Goal: Task Accomplishment & Management: Use online tool/utility

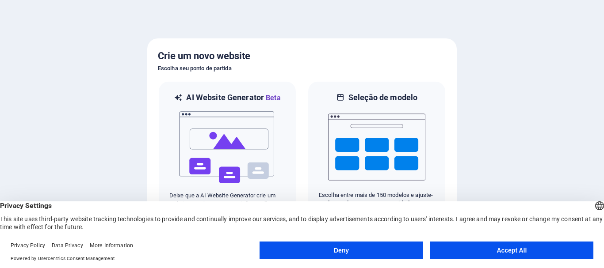
click at [494, 249] on button "Accept All" at bounding box center [511, 251] width 163 height 18
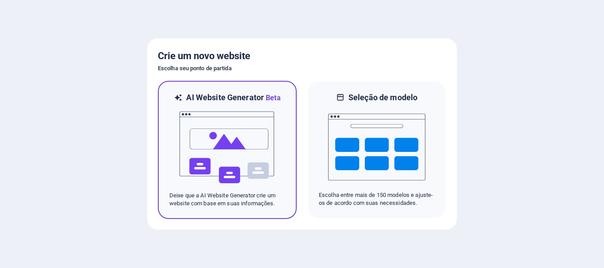
click at [226, 127] on img at bounding box center [227, 148] width 97 height 88
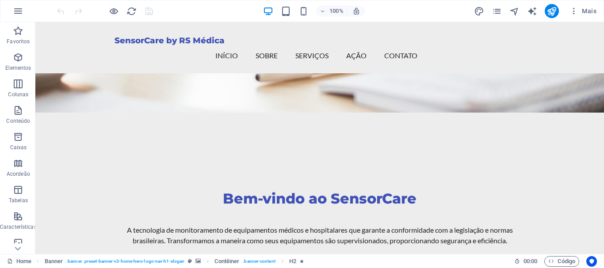
scroll to position [177, 0]
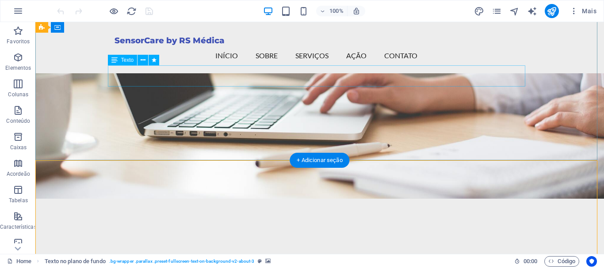
scroll to position [0, 0]
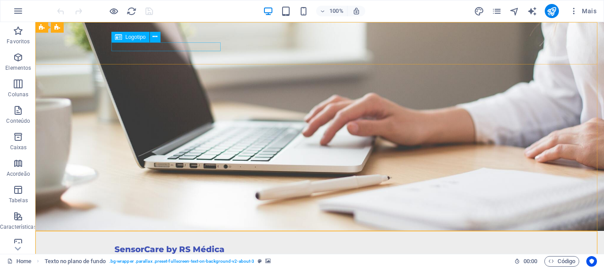
click at [136, 38] on span "Logotipo" at bounding box center [136, 37] width 20 height 5
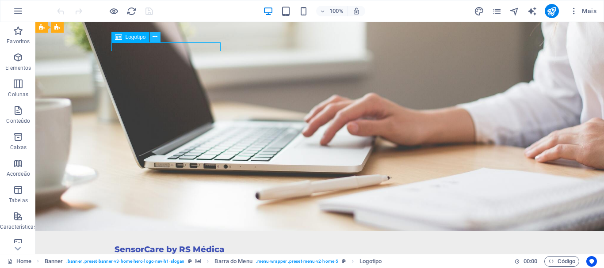
click at [156, 35] on icon at bounding box center [155, 36] width 5 height 9
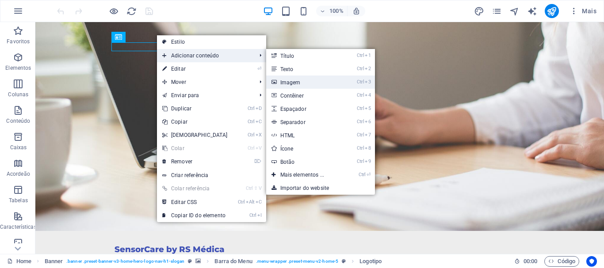
click at [300, 84] on link "Ctrl 3 Imagem" at bounding box center [304, 82] width 76 height 13
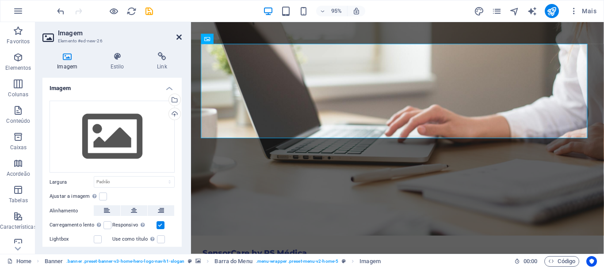
click at [177, 35] on icon at bounding box center [178, 37] width 5 height 7
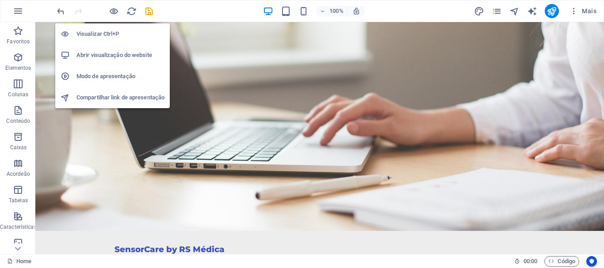
click at [108, 31] on h6 "Visualizar Ctrl+P" at bounding box center [121, 34] width 88 height 11
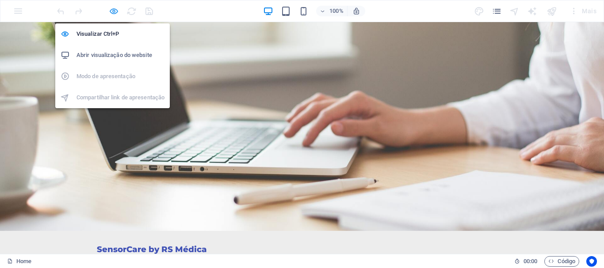
click at [115, 9] on icon "button" at bounding box center [114, 11] width 10 height 10
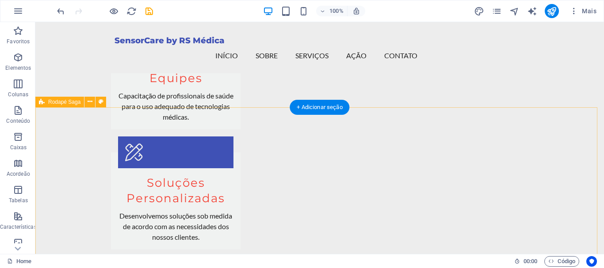
scroll to position [1052, 0]
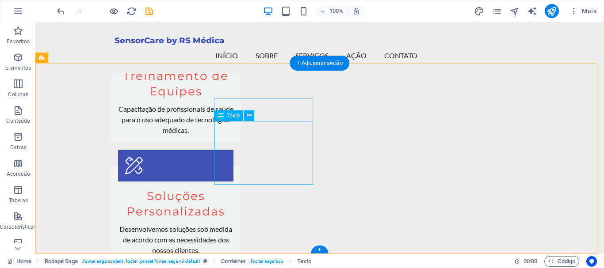
scroll to position [1072, 0]
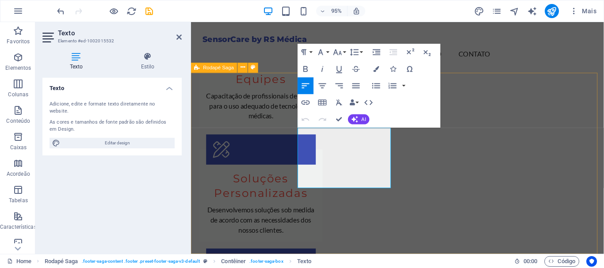
drag, startPoint x: 371, startPoint y: 147, endPoint x: 296, endPoint y: 131, distance: 76.5
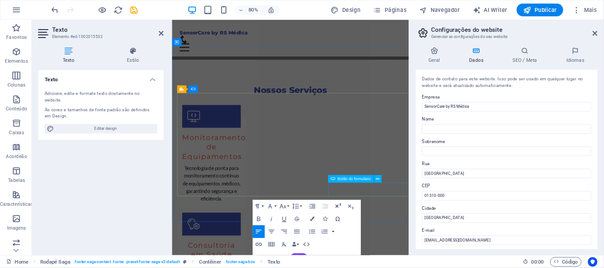
scroll to position [991, 0]
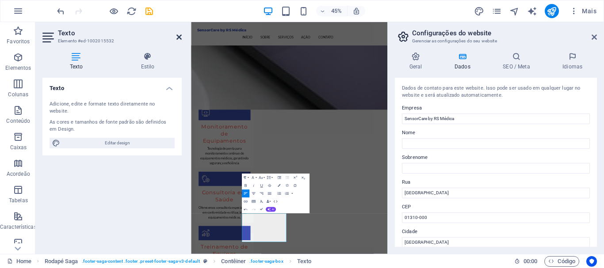
click at [180, 37] on icon at bounding box center [178, 37] width 5 height 7
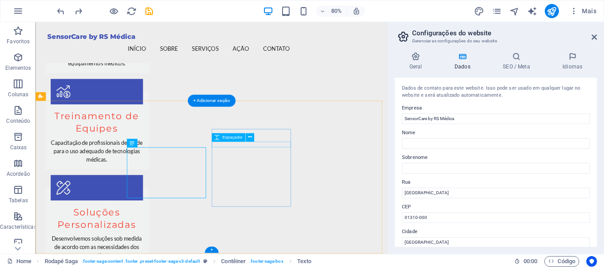
scroll to position [0, 0]
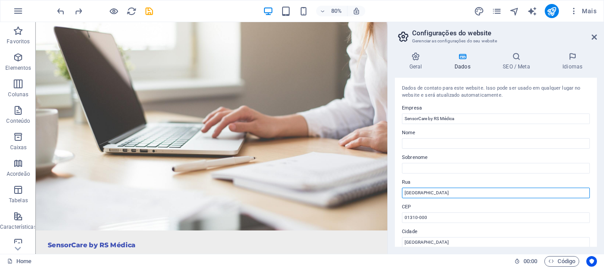
click at [456, 196] on input "[GEOGRAPHIC_DATA]" at bounding box center [496, 193] width 188 height 11
paste input "R. [PERSON_NAME][STREET_ADDRESS]"
type input "R. [PERSON_NAME][STREET_ADDRESS],"
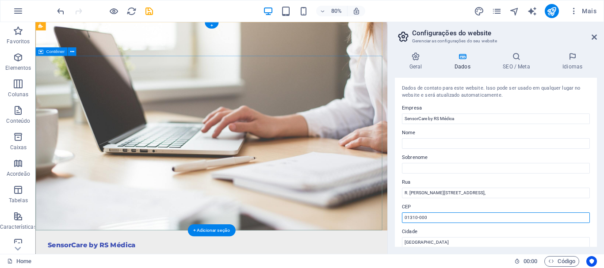
drag, startPoint x: 472, startPoint y: 240, endPoint x: 441, endPoint y: 267, distance: 41.1
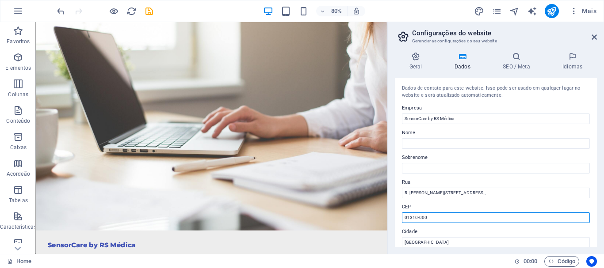
click at [444, 215] on input "01310-000" at bounding box center [496, 218] width 188 height 11
paste input "91150-023"
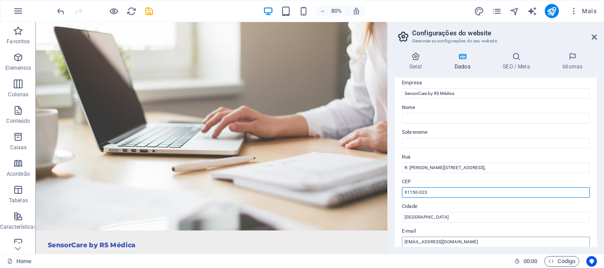
scroll to position [44, 0]
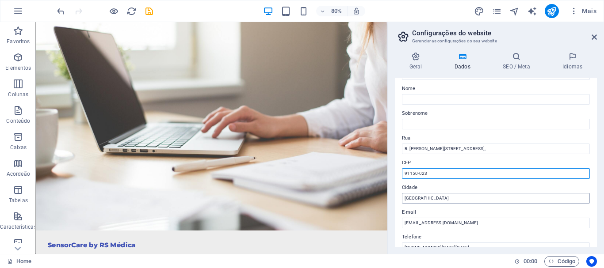
type input "91150-023"
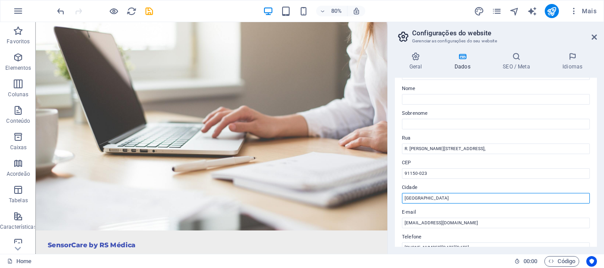
click at [435, 199] on input "[GEOGRAPHIC_DATA]" at bounding box center [496, 198] width 188 height 11
type input "[GEOGRAPHIC_DATA]"
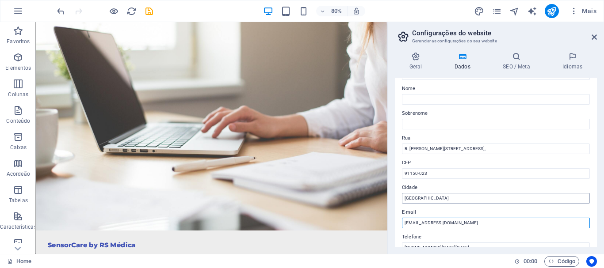
type input "[EMAIL_ADDRESS][DOMAIN_NAME]"
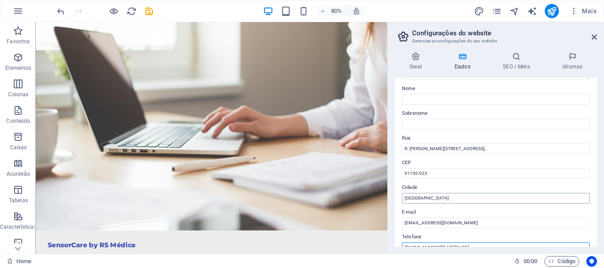
scroll to position [50, 0]
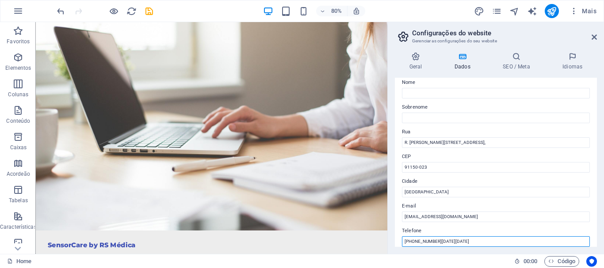
paste input "51) 3362-122"
type input "[PHONE_NUMBER]"
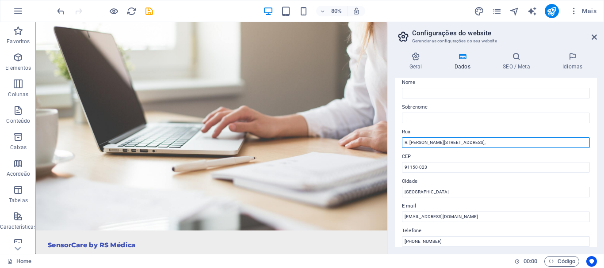
click at [533, 144] on input "R. [PERSON_NAME][STREET_ADDRESS]," at bounding box center [496, 143] width 188 height 11
type input "R. [PERSON_NAME], 116 - Cristo Redentor"
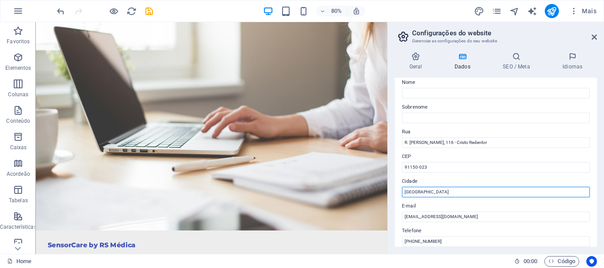
click at [444, 195] on input "[GEOGRAPHIC_DATA]" at bounding box center [496, 192] width 188 height 11
type input "[GEOGRAPHIC_DATA] - [GEOGRAPHIC_DATA]"
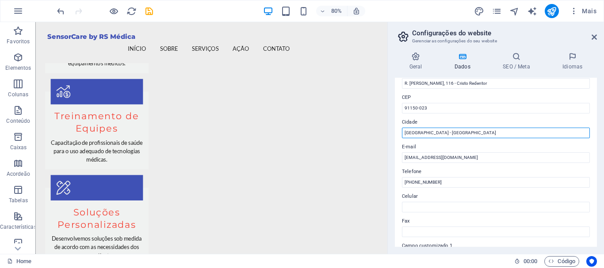
scroll to position [0, 0]
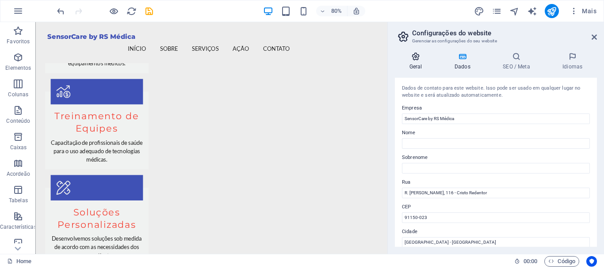
click at [419, 58] on icon at bounding box center [416, 56] width 42 height 9
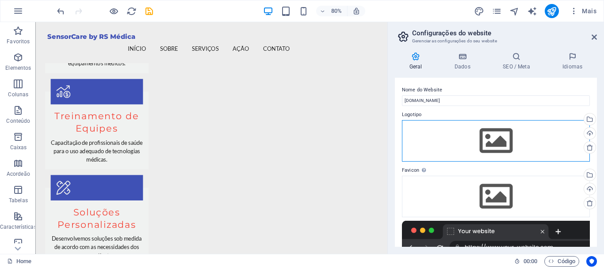
click at [518, 133] on div "Arraste os arquivos aqui, clique para escolher os arquivos ou selecione os arqu…" at bounding box center [496, 141] width 188 height 42
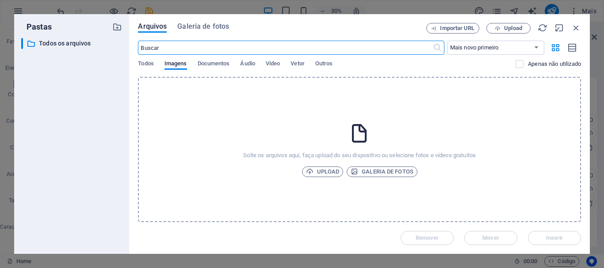
scroll to position [1008, 0]
click at [330, 170] on span "Upload" at bounding box center [323, 172] width 34 height 11
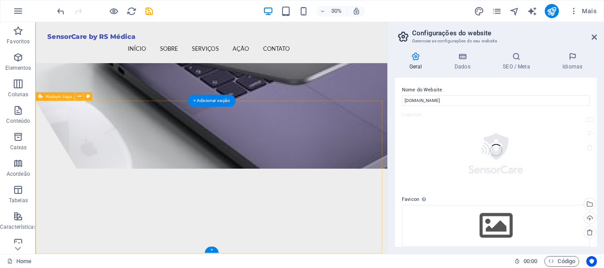
scroll to position [1057, 0]
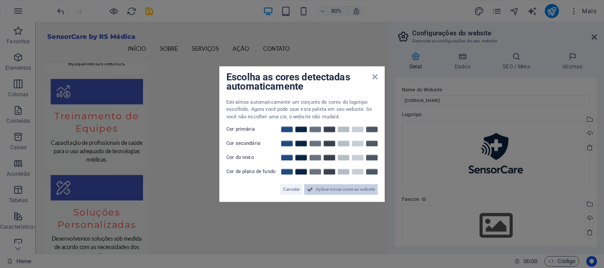
click at [314, 191] on button "Aplicar novas cores ao website" at bounding box center [340, 189] width 73 height 11
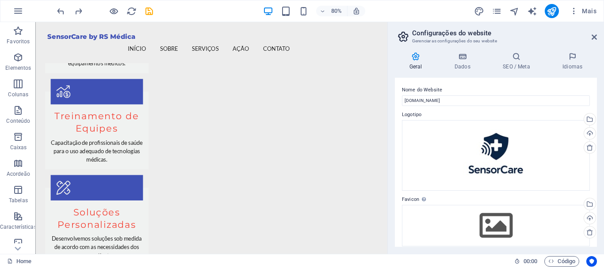
click at [598, 38] on aside "Configurações do website Gerenciar as configurações do seu website Geral Dados …" at bounding box center [495, 138] width 217 height 232
click at [596, 38] on icon at bounding box center [594, 37] width 5 height 7
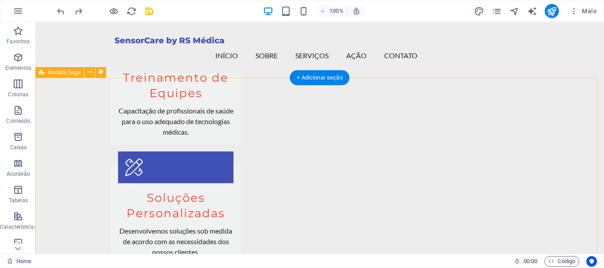
scroll to position [1052, 0]
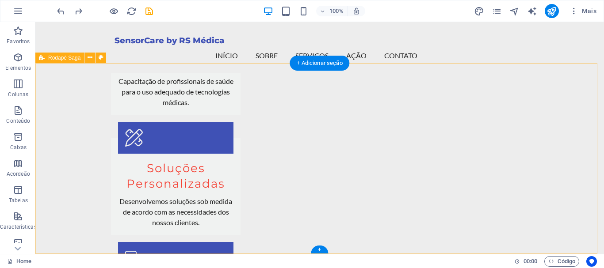
drag, startPoint x: 241, startPoint y: 216, endPoint x: 93, endPoint y: 217, distance: 147.7
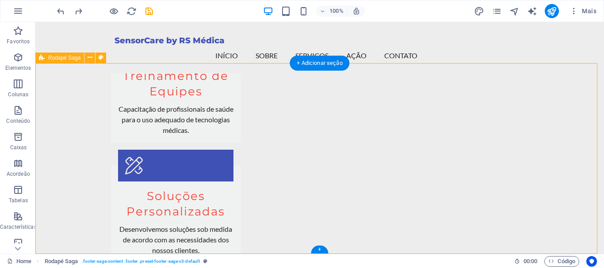
select select "footer"
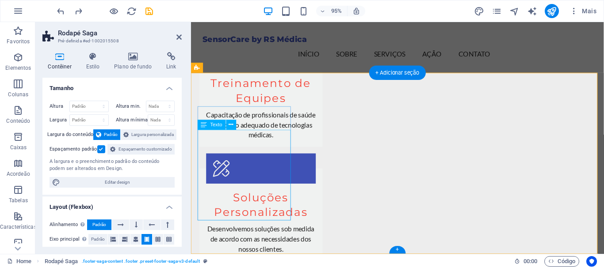
scroll to position [1072, 0]
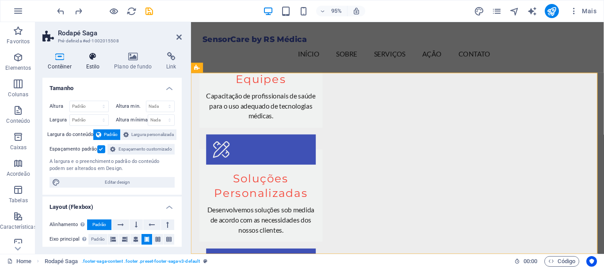
click at [90, 58] on icon at bounding box center [93, 56] width 25 height 9
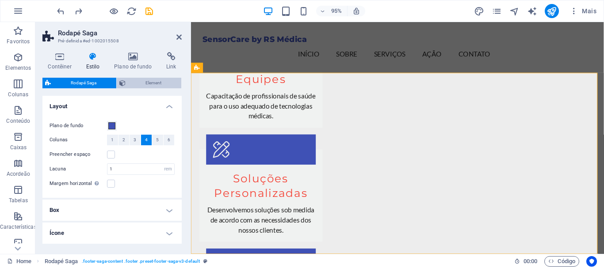
click at [142, 79] on span "Element" at bounding box center [153, 83] width 50 height 11
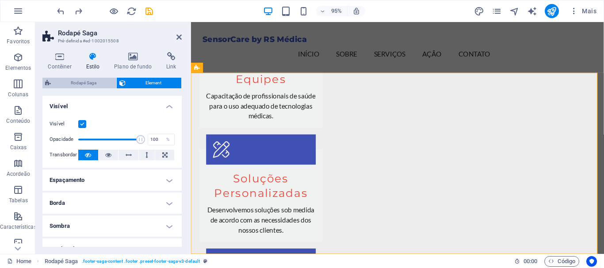
click at [88, 84] on span "Rodapé Saga" at bounding box center [84, 83] width 60 height 11
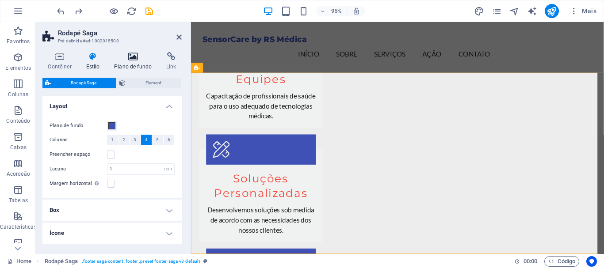
click at [130, 59] on icon at bounding box center [133, 56] width 49 height 9
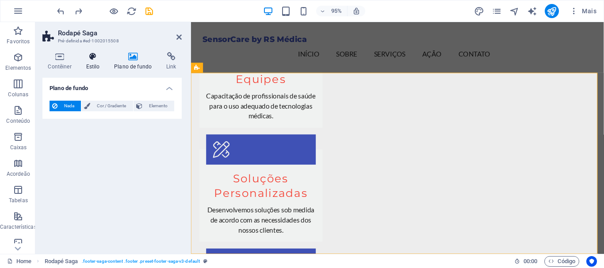
click at [92, 64] on h4 "Estilo" at bounding box center [95, 61] width 28 height 19
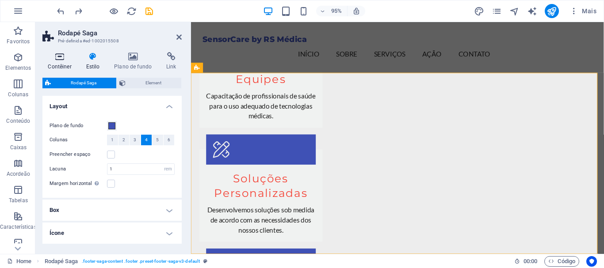
click at [45, 58] on icon at bounding box center [59, 56] width 35 height 9
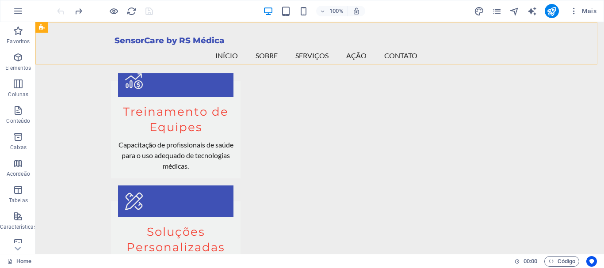
scroll to position [1052, 0]
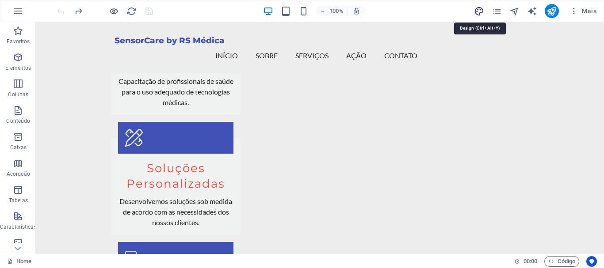
click at [480, 10] on icon "design" at bounding box center [479, 11] width 10 height 10
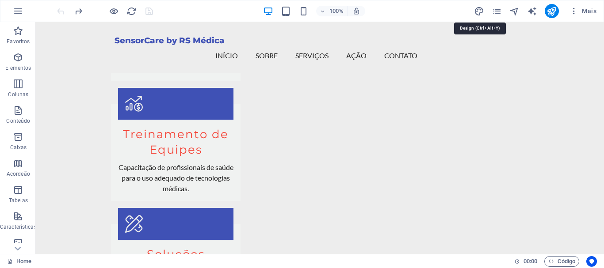
select select "px"
select select "200"
select select "px"
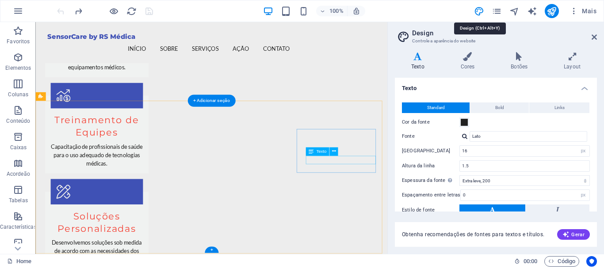
scroll to position [1057, 0]
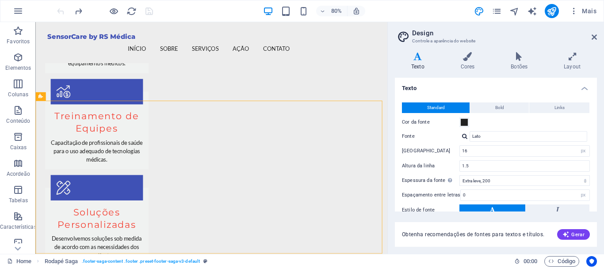
click at [120, 14] on div at bounding box center [104, 11] width 99 height 14
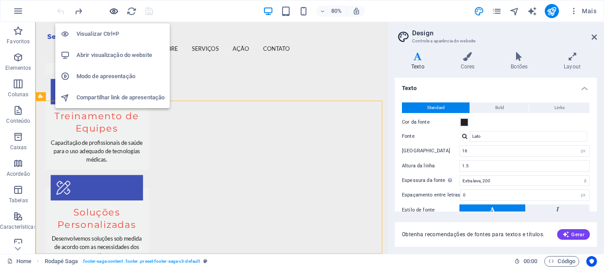
click at [113, 13] on icon "button" at bounding box center [114, 11] width 10 height 10
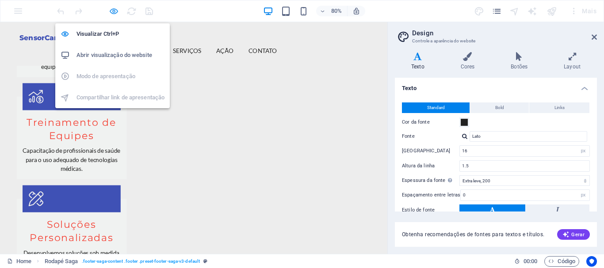
scroll to position [1058, 0]
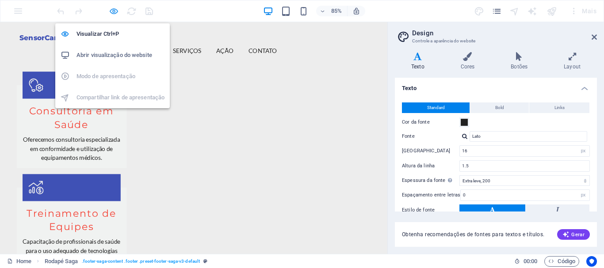
click at [113, 13] on icon "button" at bounding box center [114, 11] width 10 height 10
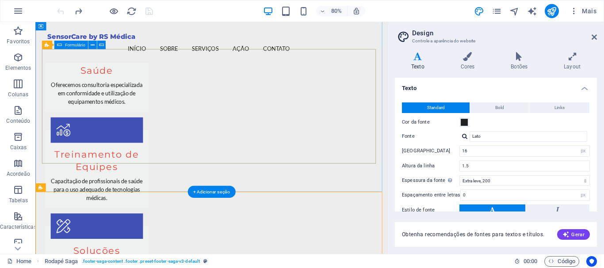
scroll to position [1057, 0]
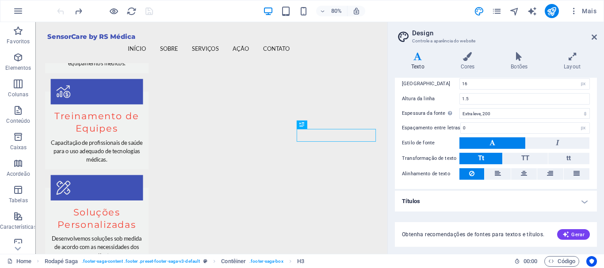
scroll to position [68, 0]
click at [465, 56] on icon at bounding box center [468, 56] width 47 height 9
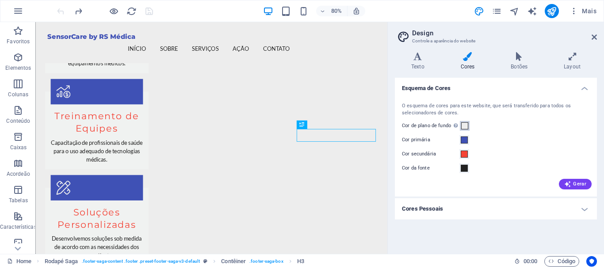
click at [465, 125] on span at bounding box center [464, 126] width 7 height 7
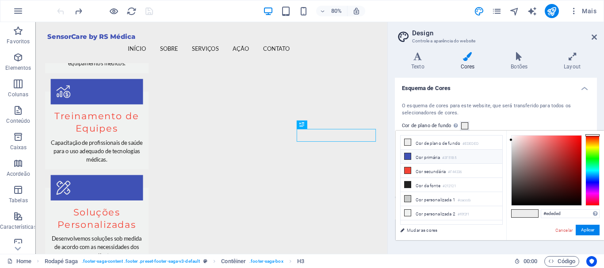
click at [434, 157] on li "Cor primária #3F51B5" at bounding box center [452, 157] width 102 height 14
type input "#3f51b5"
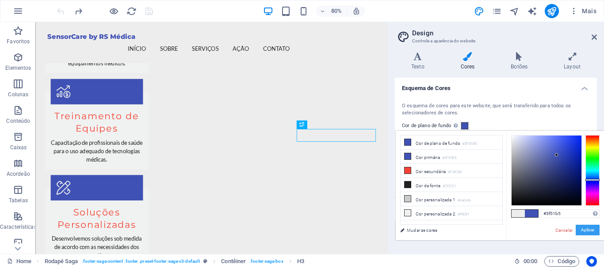
click at [593, 227] on button "Aplicar" at bounding box center [588, 230] width 24 height 11
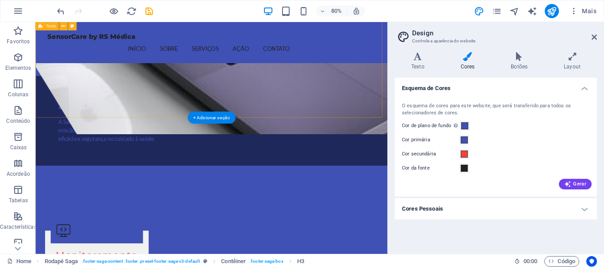
scroll to position [570, 0]
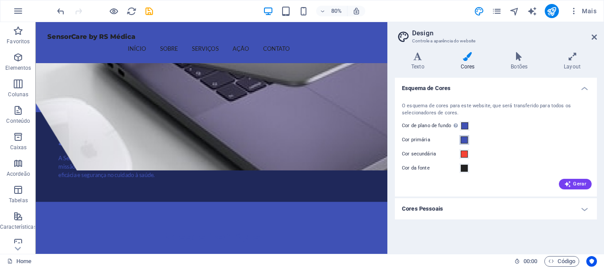
click at [468, 138] on button "Cor primária" at bounding box center [465, 140] width 10 height 10
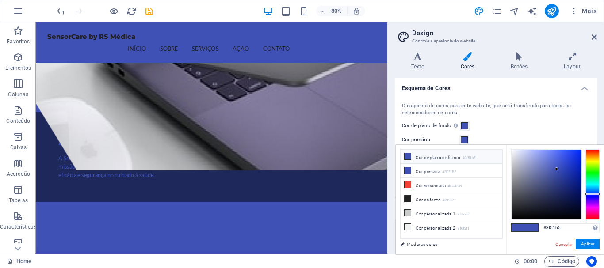
click at [466, 157] on small "#3f51b5" at bounding box center [469, 158] width 13 height 6
type input "#ffffff"
drag, startPoint x: 542, startPoint y: 185, endPoint x: 500, endPoint y: 123, distance: 74.8
click at [500, 123] on body "SensorCare by RS Médica Home Favoritos Elementos Colunas Conteúdo Caixas Acorde…" at bounding box center [302, 134] width 604 height 268
click at [589, 243] on button "Aplicar" at bounding box center [588, 244] width 24 height 11
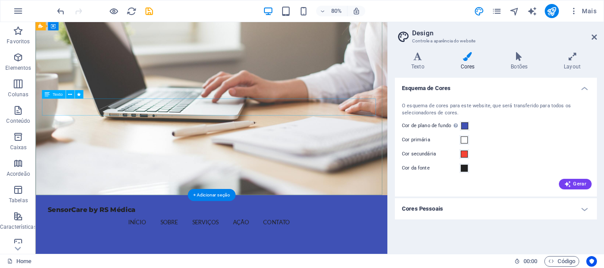
scroll to position [0, 0]
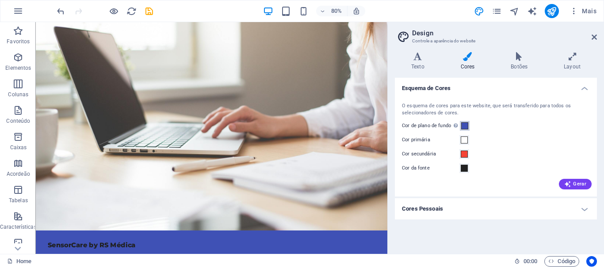
click at [465, 124] on span at bounding box center [464, 126] width 7 height 7
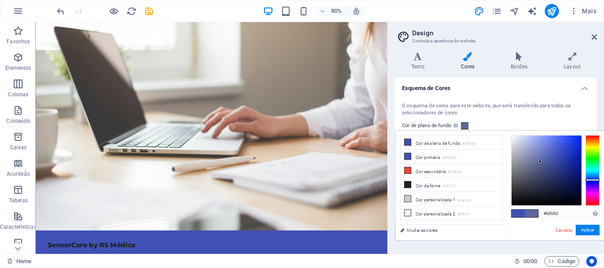
type input "#ffffff"
drag, startPoint x: 541, startPoint y: 162, endPoint x: 575, endPoint y: 195, distance: 47.2
click at [493, 119] on body "SensorCare by RS Médica Home Favoritos Elementos Colunas Conteúdo Caixas Acorde…" at bounding box center [302, 134] width 604 height 268
click at [587, 227] on button "Aplicar" at bounding box center [588, 230] width 24 height 11
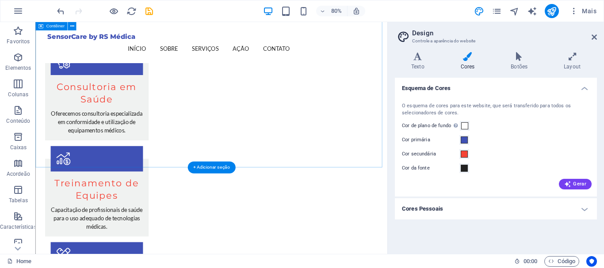
scroll to position [1057, 0]
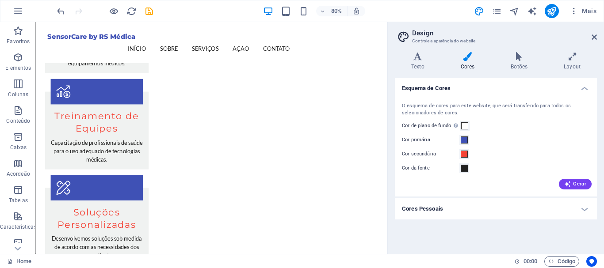
click at [538, 210] on h4 "Cores Pessoais" at bounding box center [496, 209] width 202 height 21
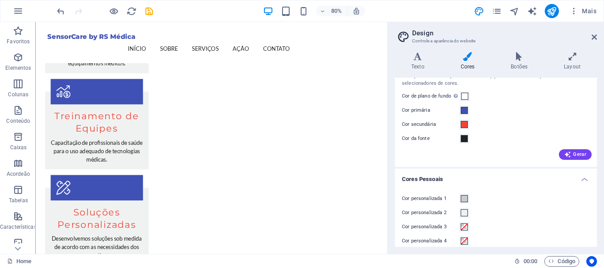
scroll to position [52, 0]
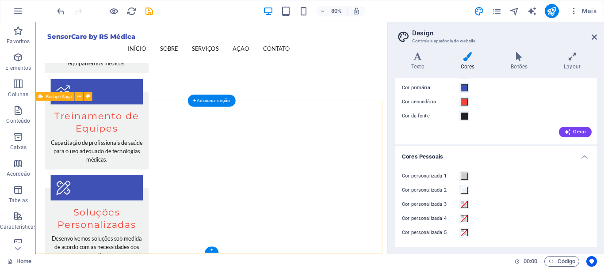
drag, startPoint x: 445, startPoint y: 129, endPoint x: 419, endPoint y: 214, distance: 88.4
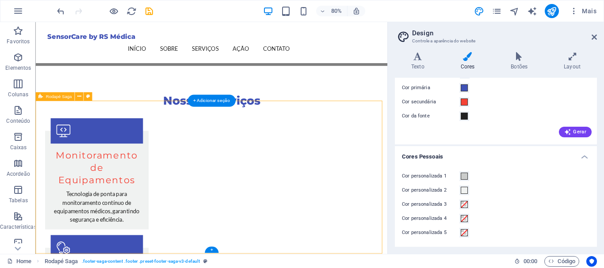
select select "footer"
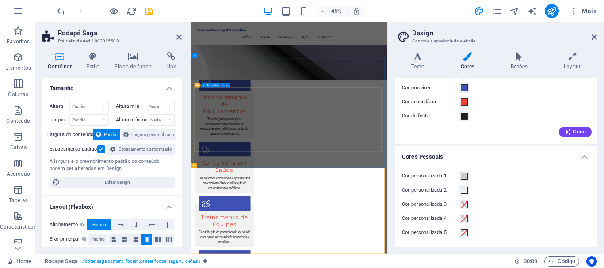
scroll to position [1034, 0]
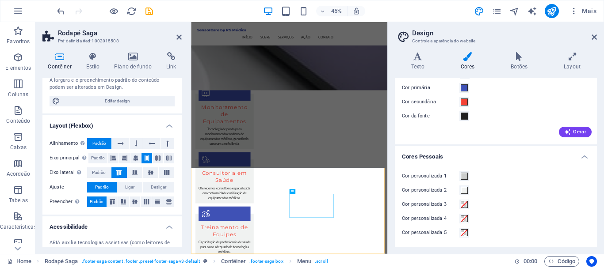
scroll to position [0, 0]
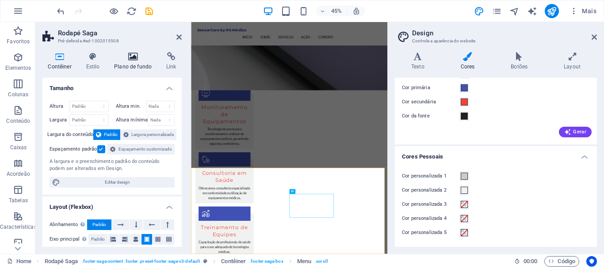
click at [126, 66] on h4 "Plano de fundo" at bounding box center [135, 61] width 52 height 19
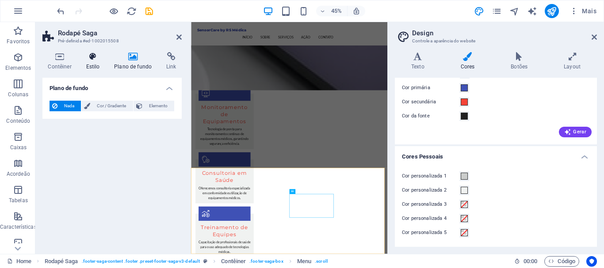
click at [96, 68] on h4 "Estilo" at bounding box center [95, 61] width 28 height 19
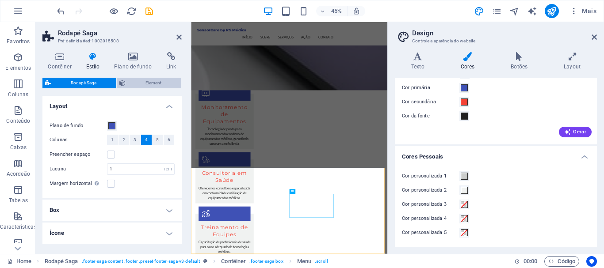
click at [157, 81] on span "Element" at bounding box center [153, 83] width 50 height 11
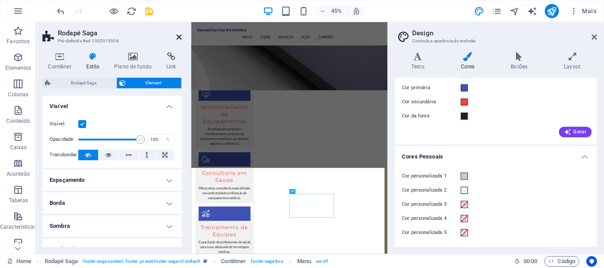
drag, startPoint x: 181, startPoint y: 16, endPoint x: 180, endPoint y: 35, distance: 19.0
click at [180, 35] on icon at bounding box center [178, 37] width 5 height 7
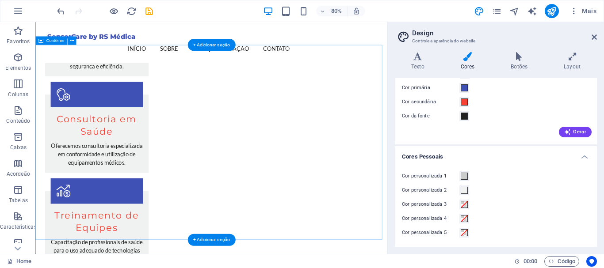
scroll to position [1012, 0]
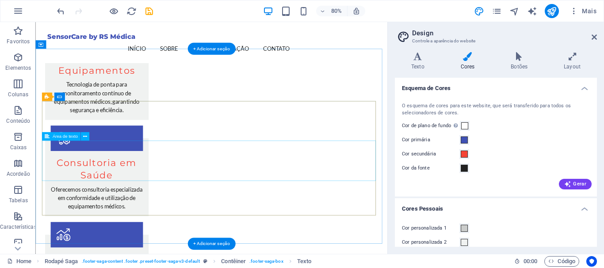
scroll to position [1057, 0]
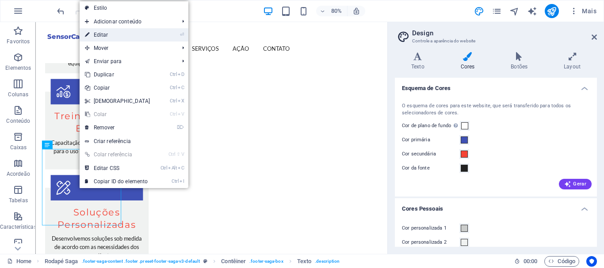
click at [119, 35] on link "⏎ Editar" at bounding box center [118, 34] width 76 height 13
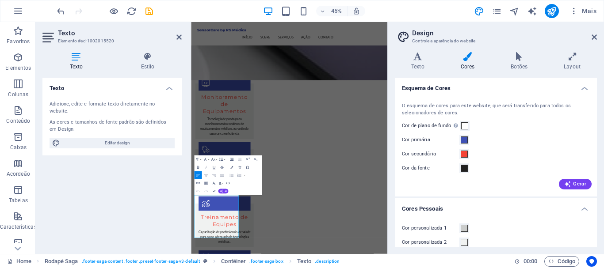
scroll to position [1034, 0]
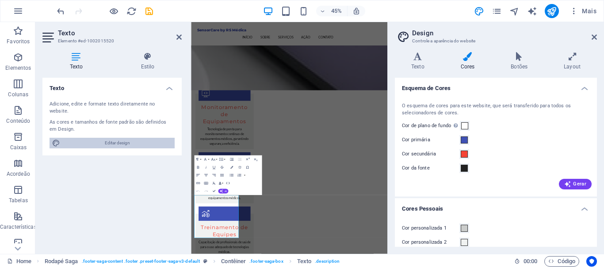
click at [111, 138] on span "Editar design" at bounding box center [117, 143] width 109 height 11
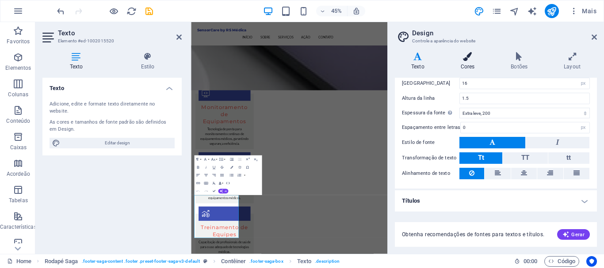
click at [461, 65] on h4 "Cores" at bounding box center [470, 61] width 50 height 19
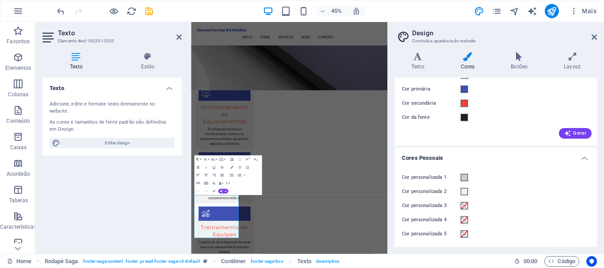
scroll to position [52, 0]
click at [467, 189] on span at bounding box center [464, 190] width 7 height 7
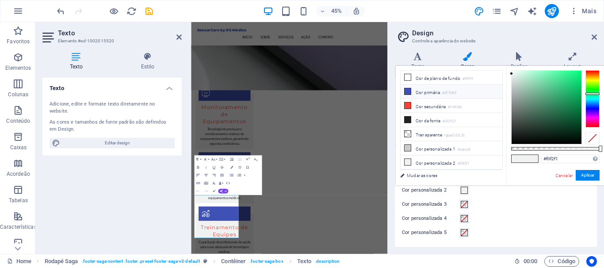
click at [441, 93] on li "Cor primária #3F51B5" at bounding box center [452, 92] width 102 height 14
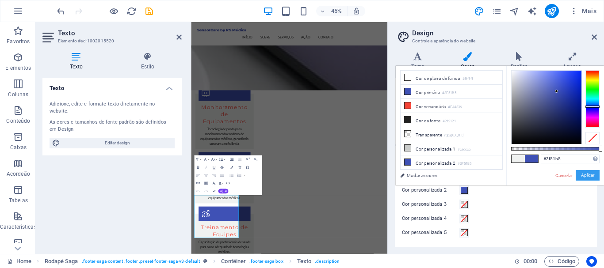
click at [583, 172] on button "Aplicar" at bounding box center [588, 175] width 24 height 11
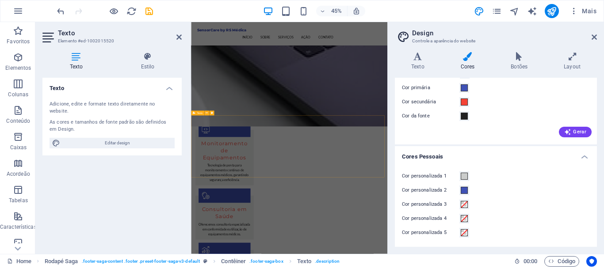
scroll to position [1034, 0]
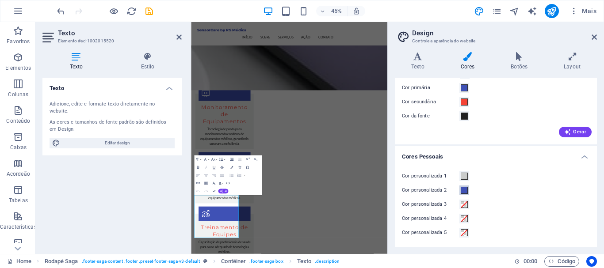
click at [464, 189] on span at bounding box center [464, 190] width 7 height 7
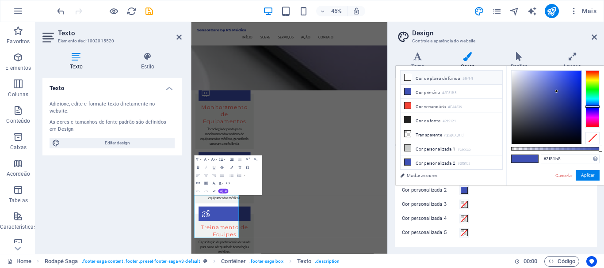
click at [427, 78] on li "Cor de plano de fundo #ffffff" at bounding box center [452, 78] width 102 height 14
type input "#ffffff"
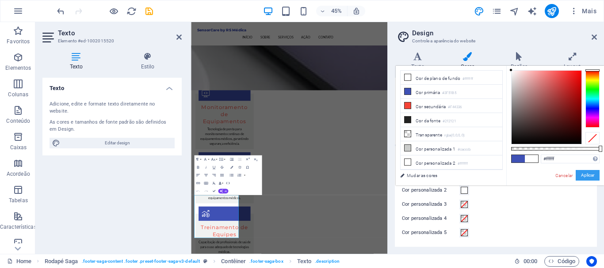
click at [581, 173] on button "Aplicar" at bounding box center [588, 175] width 24 height 11
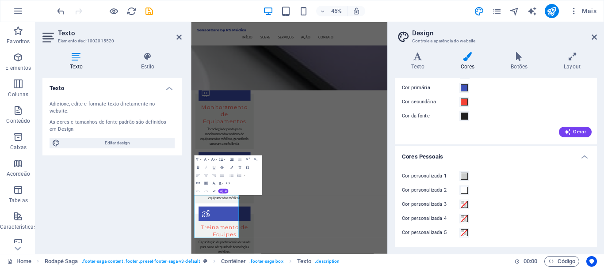
click at [598, 39] on aside "Design Controle a aparência do website Variantes Texto Cores Botões Layout Text…" at bounding box center [495, 138] width 217 height 232
click at [597, 39] on icon at bounding box center [594, 37] width 5 height 7
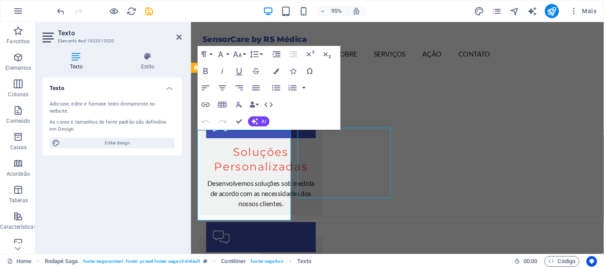
scroll to position [1039, 0]
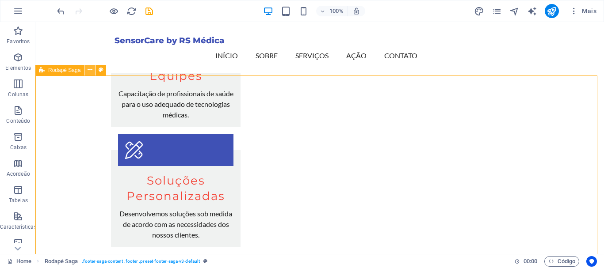
click at [88, 73] on icon at bounding box center [90, 69] width 5 height 9
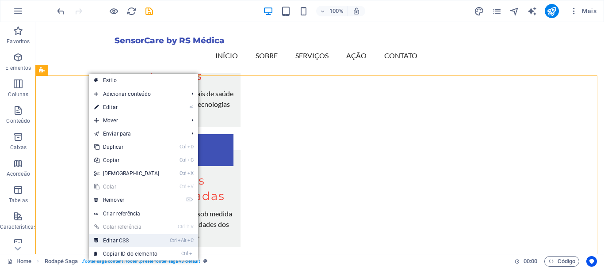
click at [142, 240] on link "Ctrl Alt C Editar CSS" at bounding box center [127, 240] width 76 height 13
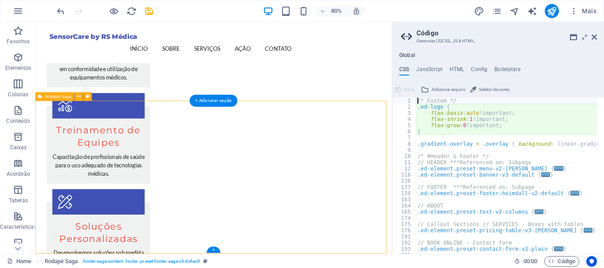
scroll to position [1057, 0]
type textarea "@include footer-saga-v3;"
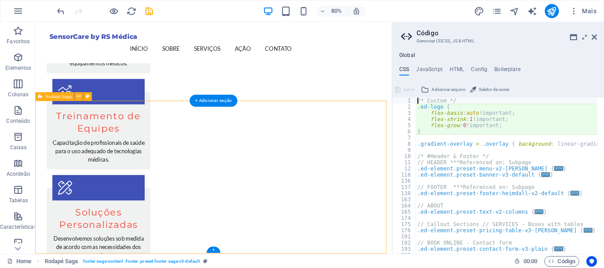
scroll to position [192, 0]
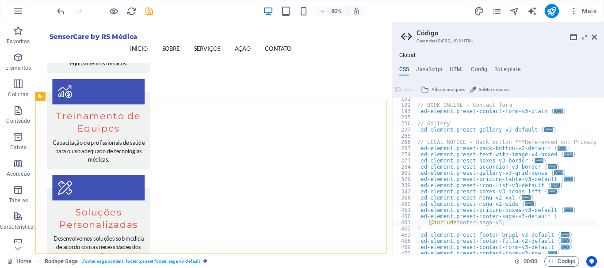
scroll to position [165, 0]
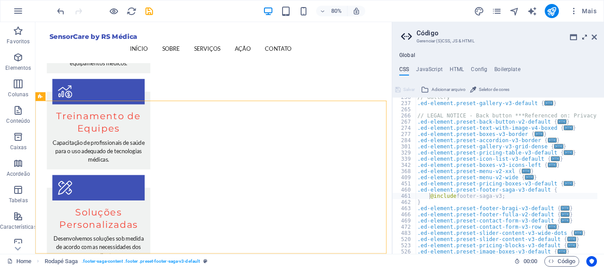
click at [585, 38] on icon at bounding box center [585, 37] width 0 height 7
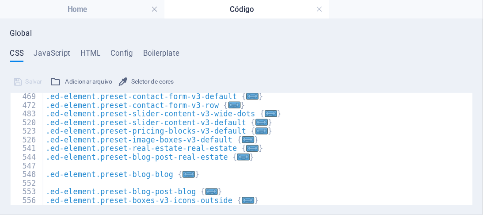
scroll to position [345, 0]
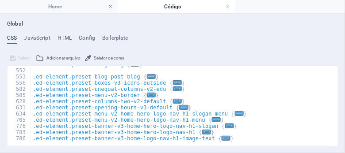
click at [112, 59] on span "Seletor de cores" at bounding box center [109, 58] width 31 height 11
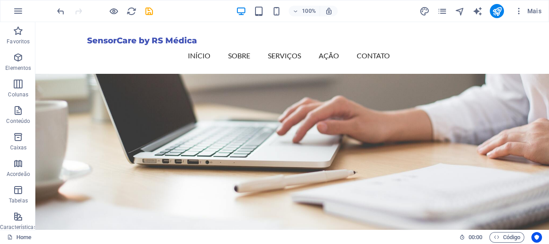
scroll to position [1049, 0]
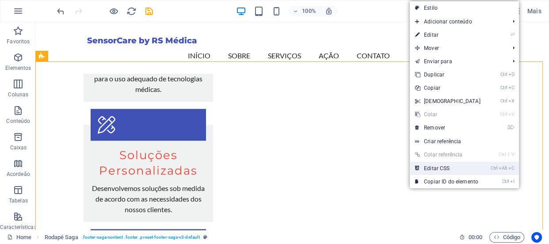
click at [422, 168] on link "Ctrl Alt C Editar CSS" at bounding box center [448, 168] width 76 height 13
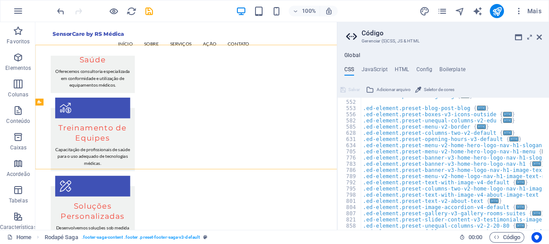
scroll to position [203, 0]
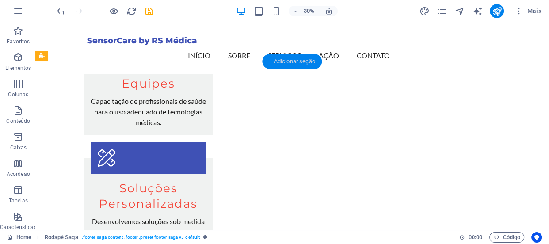
scroll to position [1049, 0]
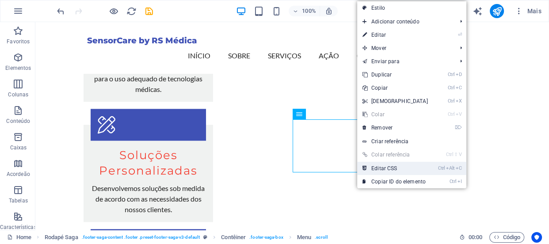
click at [395, 166] on link "Ctrl Alt C Editar CSS" at bounding box center [395, 168] width 76 height 13
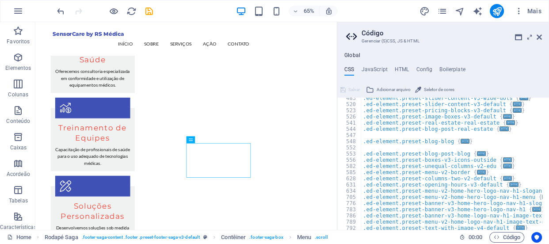
scroll to position [300, 0]
click at [210, 139] on icon at bounding box center [209, 140] width 3 height 6
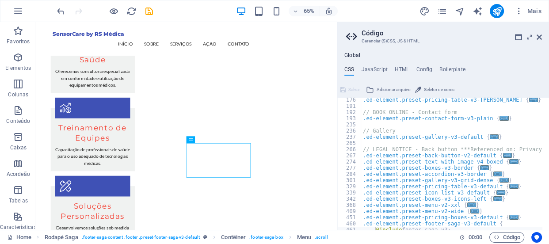
scroll to position [155, 0]
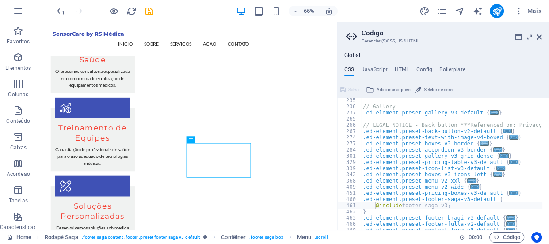
click at [480, 145] on span "..." at bounding box center [484, 143] width 9 height 5
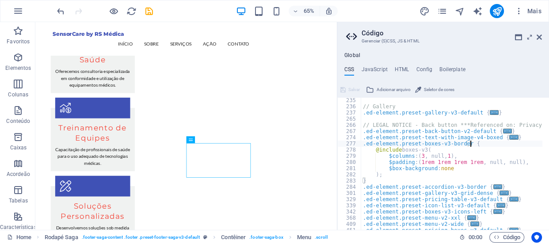
click at [453, 169] on div "// Gallery .ed-element.preset-gallery-v3-default { ... } // LEGAL NOTICE - Back…" at bounding box center [543, 166] width 364 height 138
type textarea "$box-background: none"
click at [431, 89] on span "Seletor de cores" at bounding box center [439, 89] width 31 height 11
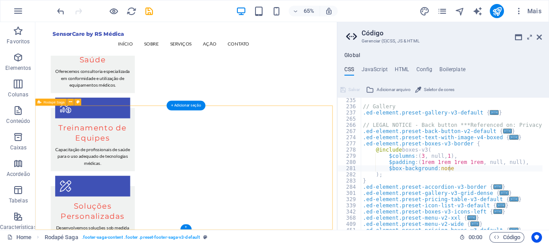
click at [450, 86] on span "Seletor de cores" at bounding box center [439, 89] width 31 height 11
type input "#3f51b5"
click at [459, 168] on div "// Gallery .ed-element.preset-gallery-v3-default { ... } // LEGAL NOTICE - Back…" at bounding box center [543, 166] width 364 height 138
click at [453, 182] on div "// Gallery .ed-element.preset-gallery-v3-default { ... } // LEGAL NOTICE - Back…" at bounding box center [543, 166] width 364 height 138
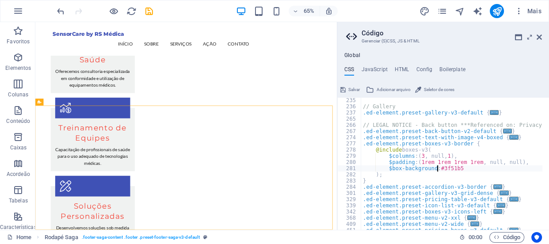
type textarea "}"
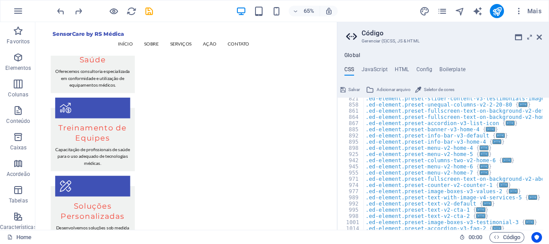
scroll to position [478, 0]
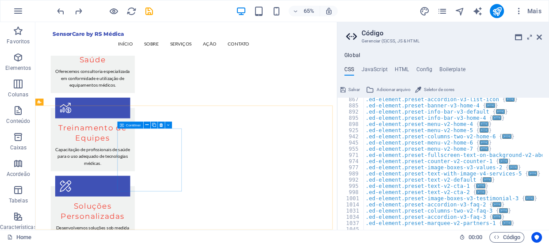
click at [127, 124] on span "Contêiner" at bounding box center [133, 125] width 15 height 4
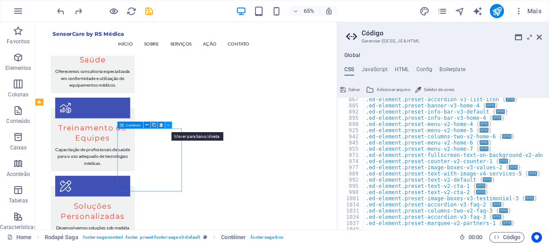
click at [168, 124] on icon at bounding box center [169, 125] width 3 height 6
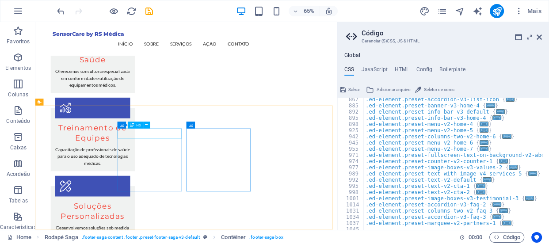
click at [130, 124] on icon at bounding box center [132, 125] width 4 height 7
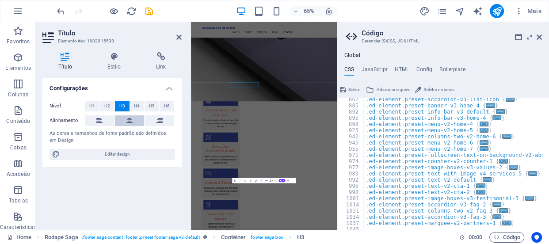
scroll to position [1016, 0]
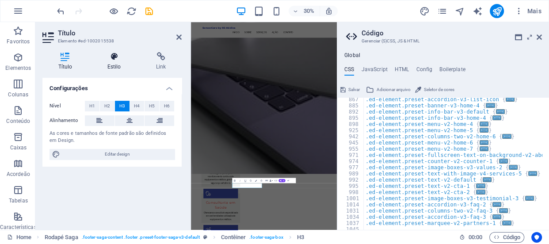
click at [111, 63] on h4 "Estilo" at bounding box center [116, 61] width 49 height 19
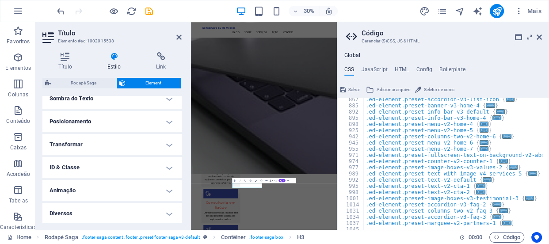
scroll to position [247, 0]
click at [101, 211] on h4 "Diversos" at bounding box center [111, 212] width 139 height 21
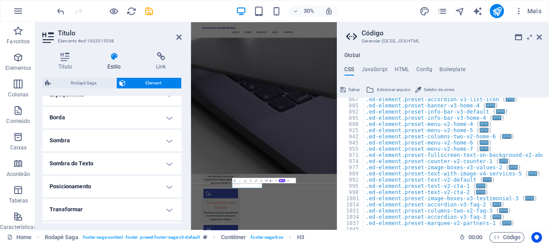
scroll to position [140, 0]
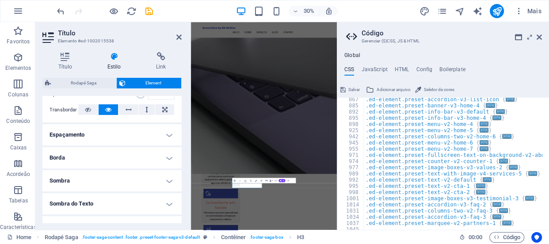
click at [119, 133] on h4 "Espaçamento" at bounding box center [111, 134] width 139 height 21
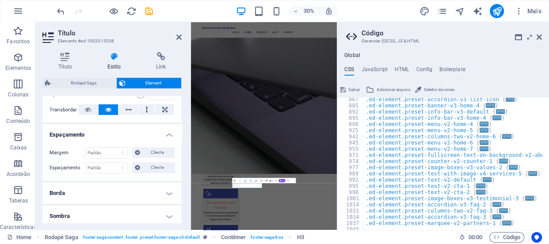
click at [119, 133] on h4 "Espaçamento" at bounding box center [111, 132] width 139 height 16
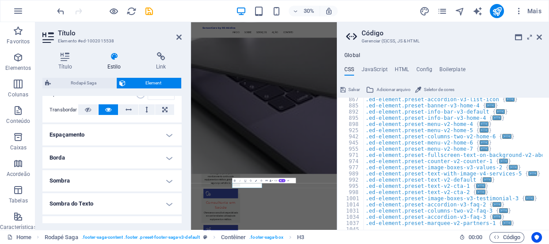
click at [115, 156] on h4 "Borda" at bounding box center [111, 157] width 139 height 21
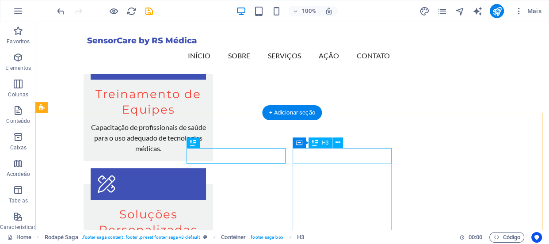
scroll to position [1000, 0]
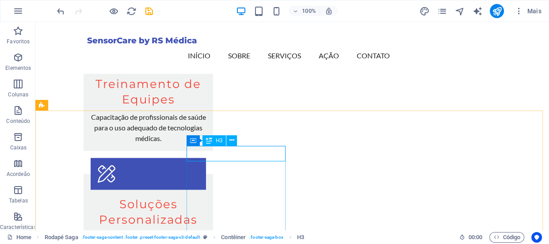
click at [220, 139] on span "H3" at bounding box center [219, 140] width 7 height 5
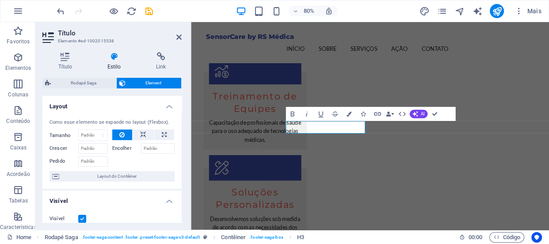
click at [184, 38] on aside "Título Elemento #ed-1002015538 Título Estilo Link Configurações Nível H1 H2 H3 …" at bounding box center [113, 126] width 156 height 208
click at [180, 38] on icon at bounding box center [178, 37] width 5 height 7
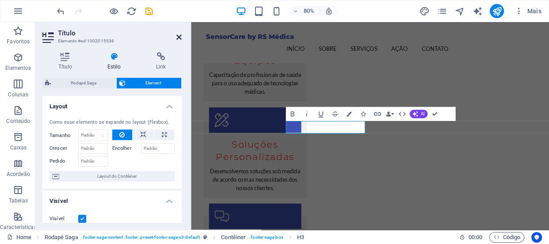
scroll to position [1000, 0]
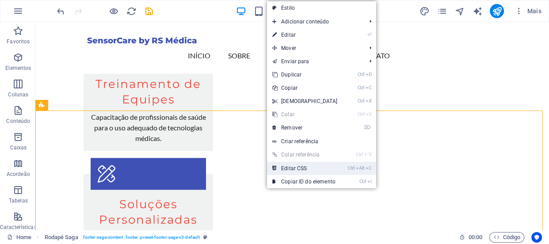
click at [300, 162] on link "Ctrl Alt C Editar CSS" at bounding box center [305, 168] width 76 height 13
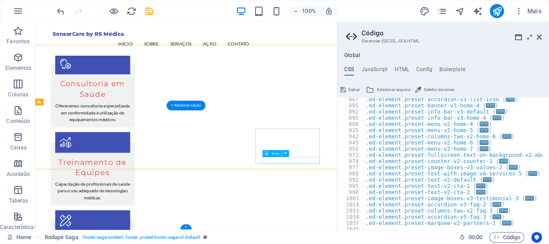
scroll to position [1053, 0]
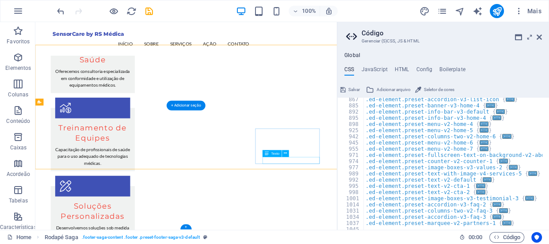
type textarea "@include footer-saga-v3;"
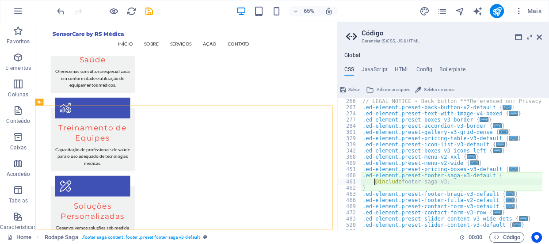
scroll to position [179, 0]
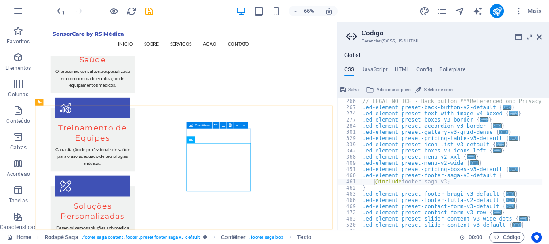
click at [191, 124] on icon at bounding box center [191, 125] width 4 height 7
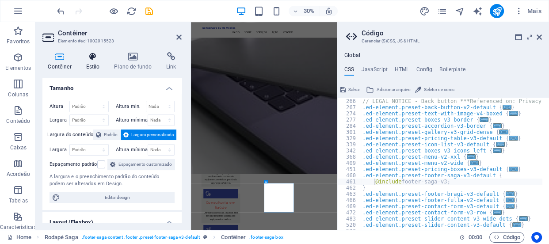
click at [94, 60] on icon at bounding box center [93, 56] width 25 height 9
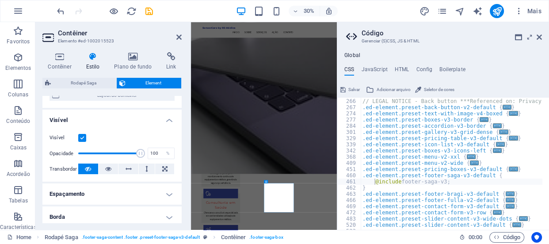
scroll to position [80, 0]
drag, startPoint x: 140, startPoint y: 152, endPoint x: 90, endPoint y: 152, distance: 49.5
click at [90, 152] on span at bounding box center [90, 154] width 9 height 9
drag, startPoint x: 89, startPoint y: 152, endPoint x: 147, endPoint y: 152, distance: 58.4
click at [147, 152] on div "Opacidade 100 %" at bounding box center [112, 154] width 125 height 13
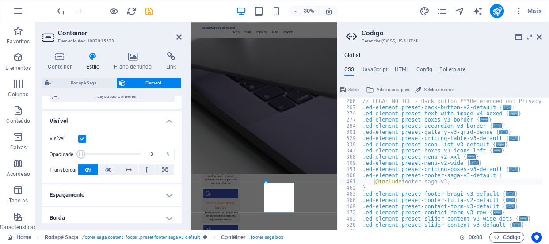
type input "1"
drag, startPoint x: 135, startPoint y: 153, endPoint x: 67, endPoint y: 149, distance: 68.2
click at [67, 149] on div "Opacidade 1 %" at bounding box center [112, 154] width 125 height 13
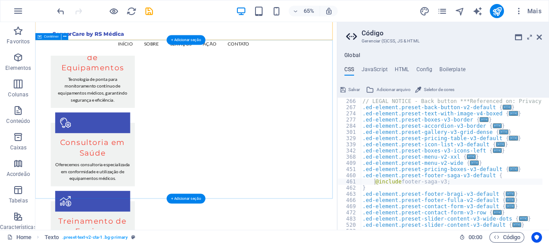
scroll to position [1053, 0]
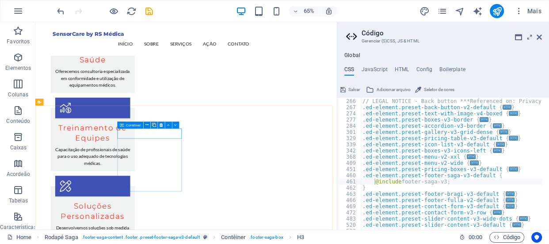
click at [125, 123] on div "Contêiner" at bounding box center [131, 125] width 26 height 7
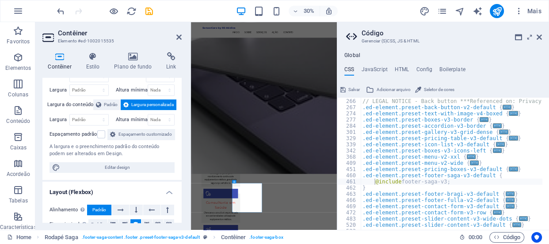
scroll to position [0, 0]
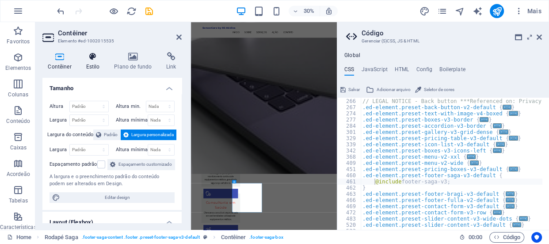
click at [92, 55] on icon at bounding box center [93, 56] width 25 height 9
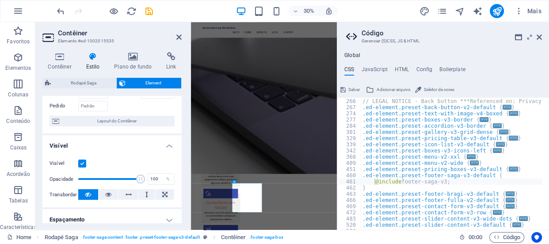
scroll to position [120, 0]
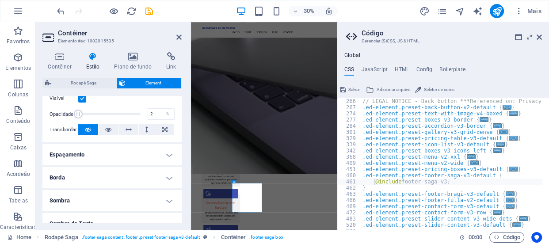
type input "1"
drag, startPoint x: 137, startPoint y: 111, endPoint x: 66, endPoint y: 110, distance: 70.8
click at [66, 110] on div "Opacidade 1 %" at bounding box center [112, 113] width 125 height 13
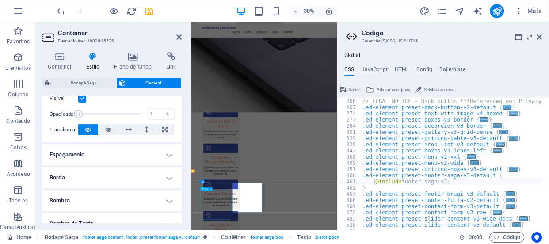
scroll to position [1053, 0]
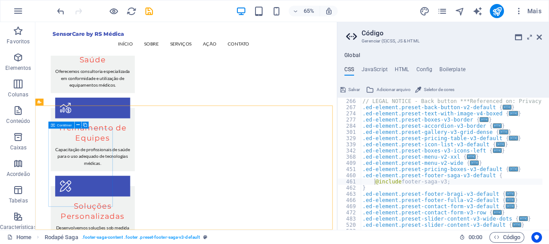
click at [54, 123] on icon at bounding box center [53, 125] width 4 height 7
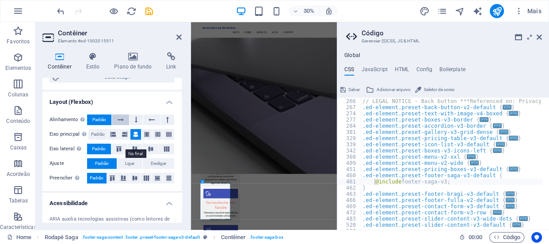
scroll to position [0, 0]
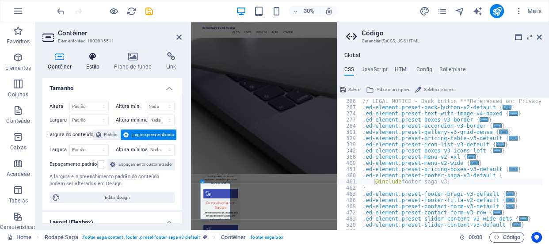
click at [86, 58] on icon at bounding box center [93, 56] width 25 height 9
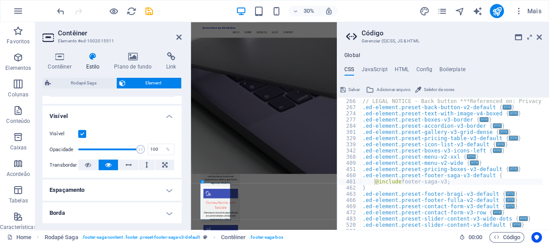
scroll to position [80, 0]
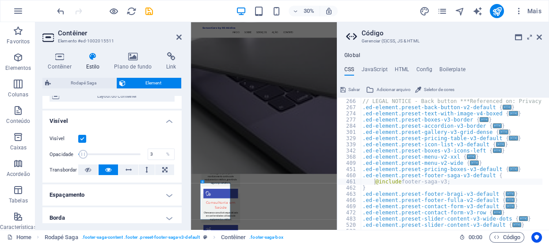
type input "1"
drag, startPoint x: 136, startPoint y: 153, endPoint x: 71, endPoint y: 148, distance: 64.8
click at [71, 148] on div "Opacidade 1 %" at bounding box center [112, 154] width 125 height 13
click at [304, 187] on div "Texto" at bounding box center [303, 188] width 9 height 3
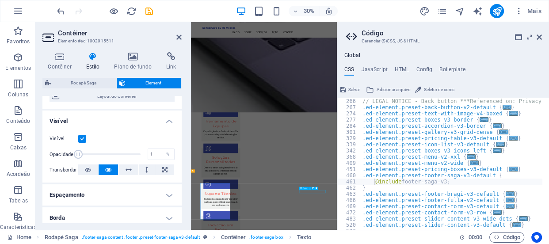
scroll to position [1053, 0]
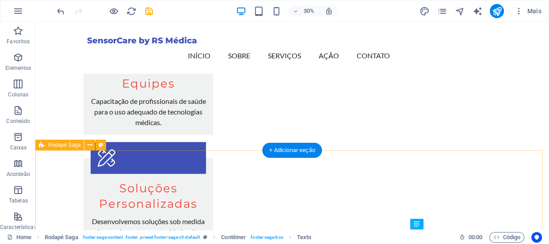
scroll to position [960, 0]
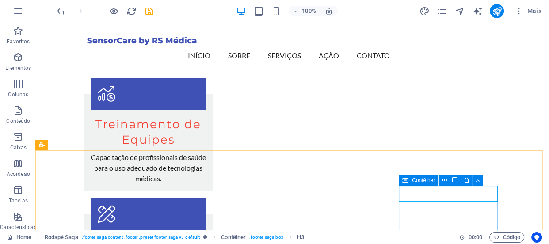
click at [406, 181] on icon at bounding box center [406, 180] width 6 height 11
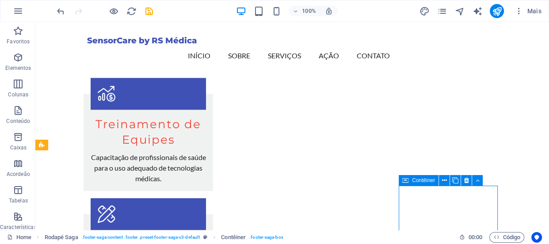
drag, startPoint x: 406, startPoint y: 181, endPoint x: 254, endPoint y: 196, distance: 152.0
click at [406, 181] on icon at bounding box center [406, 180] width 6 height 11
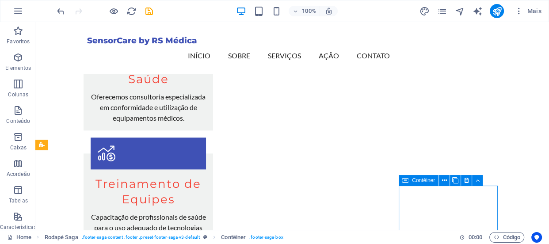
scroll to position [999, 0]
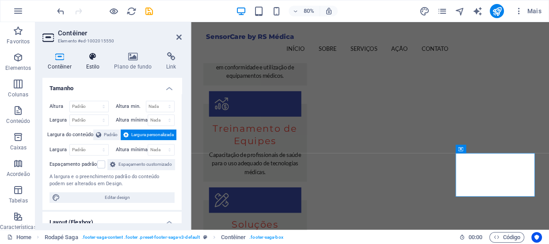
click at [93, 56] on icon at bounding box center [93, 56] width 25 height 9
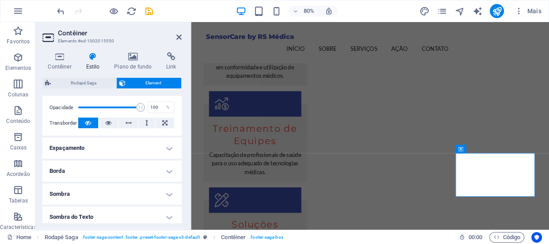
scroll to position [0, 0]
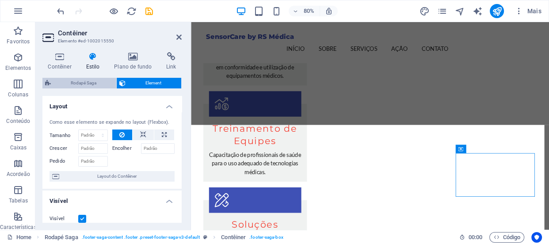
click at [74, 80] on span "Rodapé Saga" at bounding box center [84, 83] width 60 height 11
select select "rem"
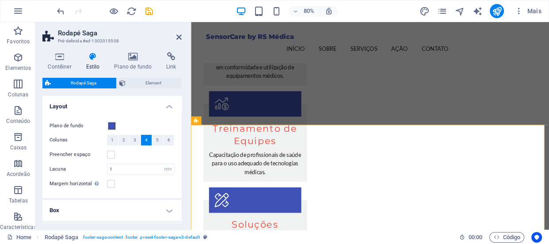
click at [95, 55] on icon at bounding box center [93, 56] width 25 height 9
click at [91, 57] on icon at bounding box center [93, 56] width 25 height 9
click at [153, 78] on span "Element" at bounding box center [153, 83] width 50 height 11
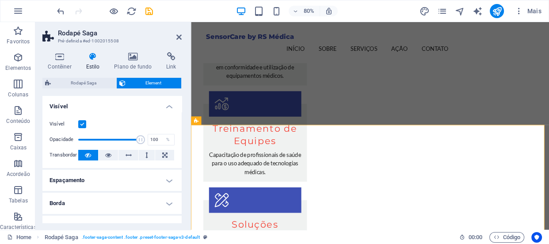
click at [93, 55] on icon at bounding box center [93, 56] width 25 height 9
type input "1"
drag, startPoint x: 138, startPoint y: 139, endPoint x: 72, endPoint y: 139, distance: 65.9
click at [72, 139] on div "Opacidade 1 %" at bounding box center [112, 139] width 125 height 13
click at [79, 84] on span "Rodapé Saga" at bounding box center [84, 83] width 60 height 11
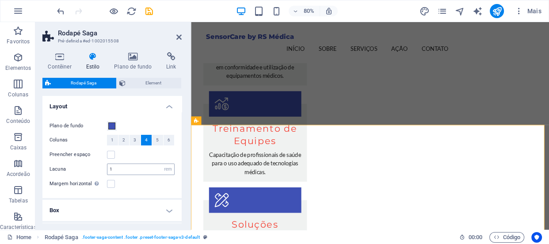
scroll to position [56, 0]
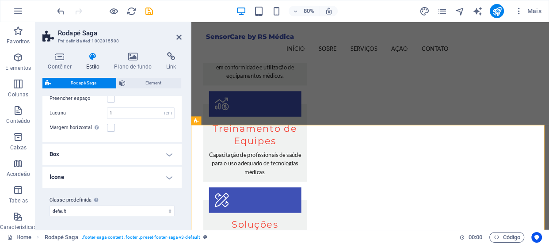
click at [128, 155] on h4 "Box" at bounding box center [111, 154] width 139 height 21
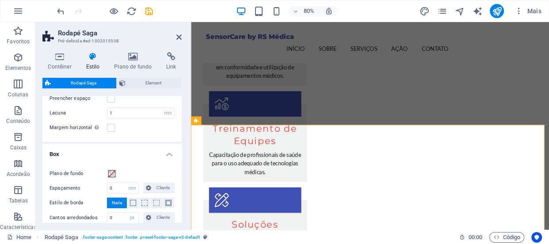
click at [128, 153] on h4 "Box" at bounding box center [111, 152] width 139 height 16
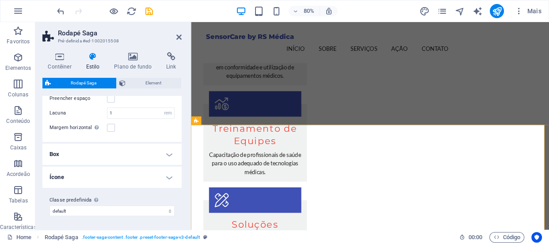
scroll to position [0, 0]
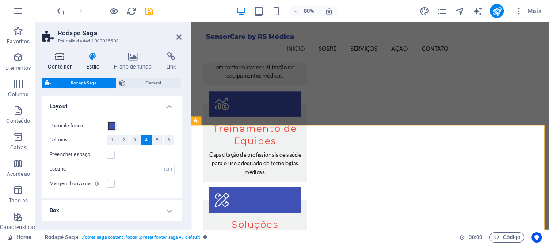
click at [56, 60] on icon at bounding box center [59, 56] width 35 height 9
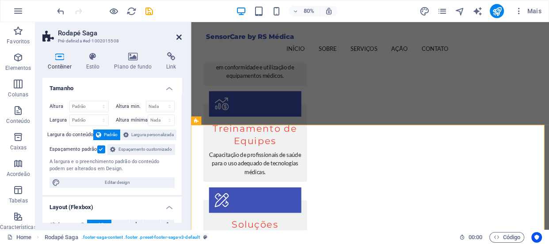
drag, startPoint x: 179, startPoint y: 36, endPoint x: 145, endPoint y: 15, distance: 40.3
click at [179, 36] on icon at bounding box center [178, 37] width 5 height 7
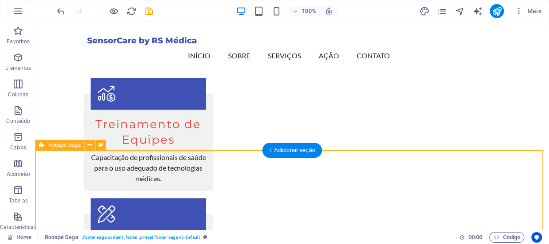
scroll to position [1040, 0]
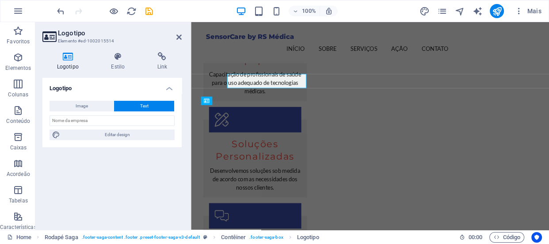
scroll to position [1059, 0]
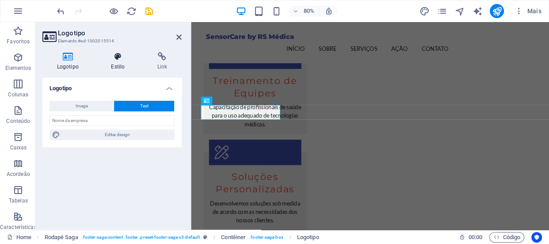
click at [115, 66] on h4 "Estilo" at bounding box center [120, 61] width 46 height 19
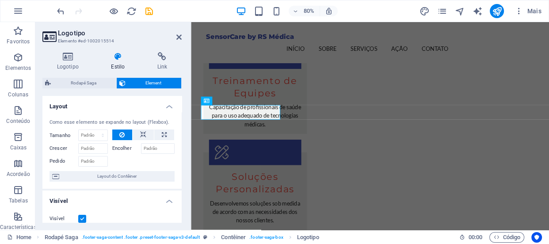
scroll to position [0, 0]
click at [65, 60] on icon at bounding box center [67, 56] width 51 height 9
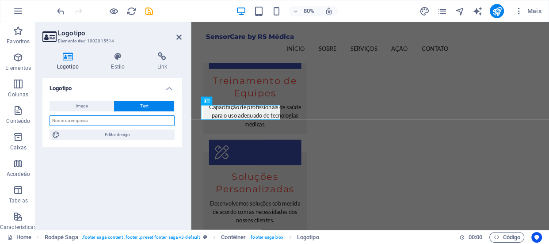
click at [79, 120] on input "text" at bounding box center [112, 120] width 125 height 11
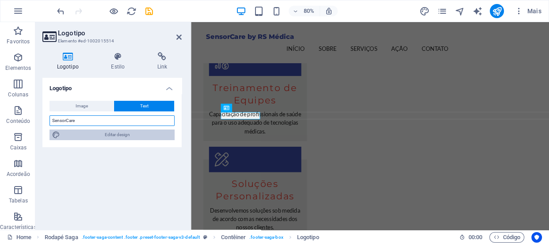
type input "SensorCare"
click at [100, 136] on span "Editar design" at bounding box center [117, 135] width 109 height 11
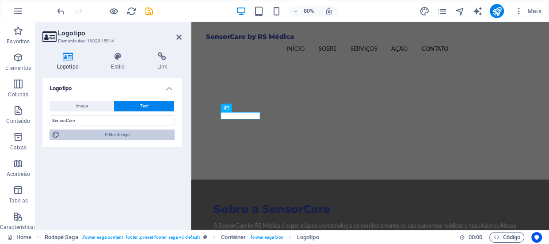
scroll to position [1007, 0]
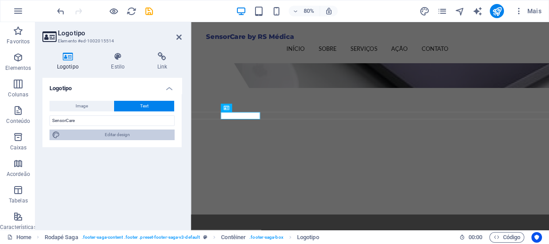
select select "px"
select select "200"
select select "px"
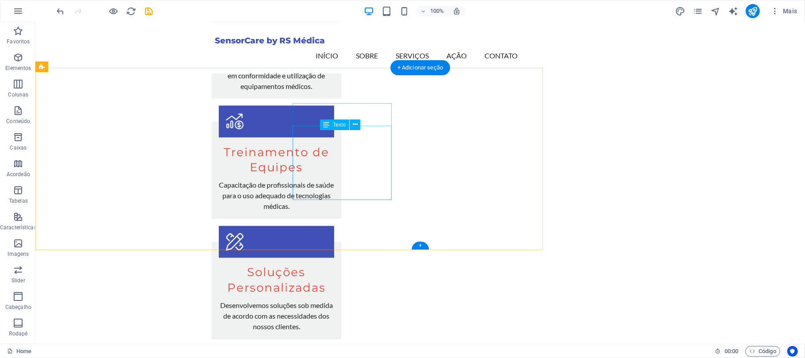
scroll to position [1014, 0]
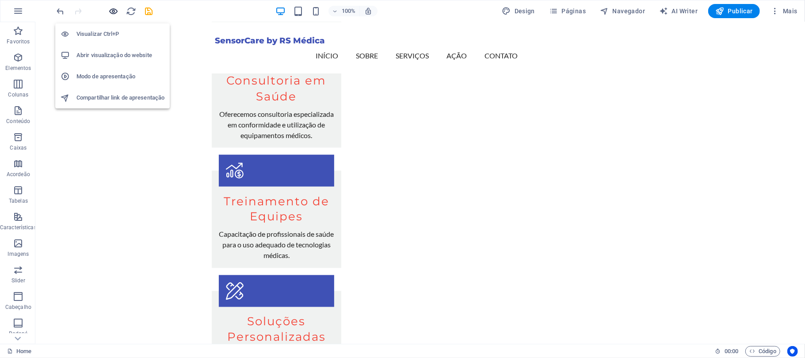
click at [112, 9] on icon "button" at bounding box center [114, 11] width 10 height 10
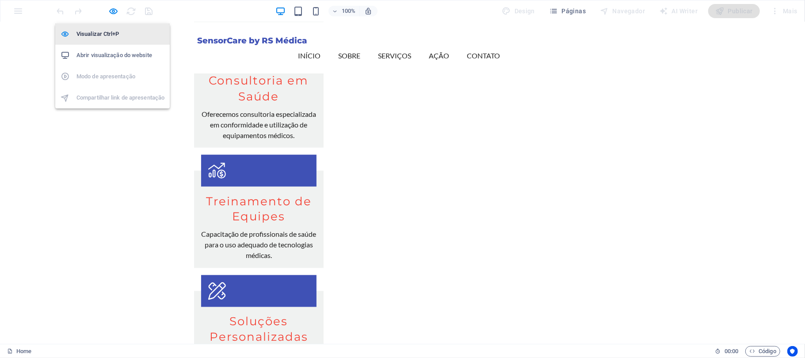
click at [101, 29] on h6 "Visualizar Ctrl+P" at bounding box center [121, 34] width 88 height 11
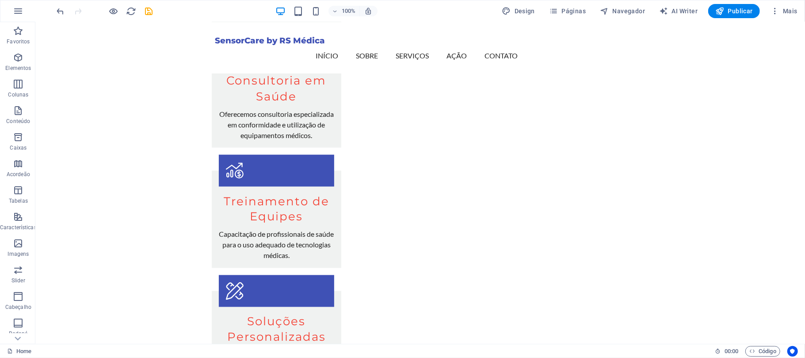
click at [108, 2] on div "100% Design Páginas Navegador AI Writer Publicar Mais" at bounding box center [402, 10] width 805 height 21
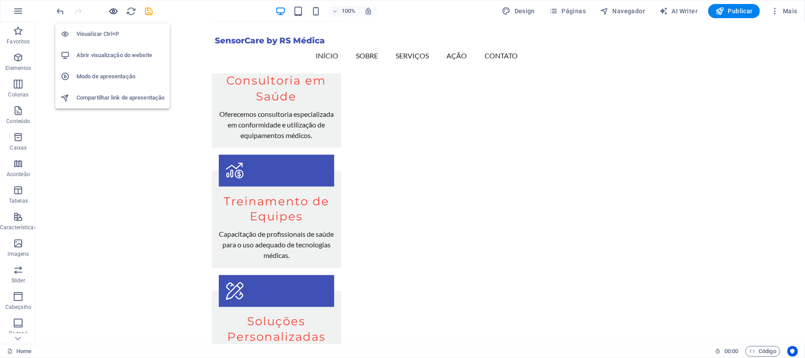
click at [112, 12] on icon "button" at bounding box center [114, 11] width 10 height 10
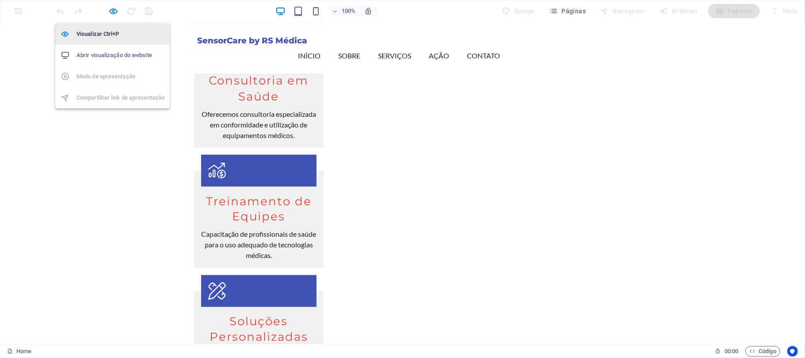
click at [104, 34] on h6 "Visualizar Ctrl+P" at bounding box center [121, 34] width 88 height 11
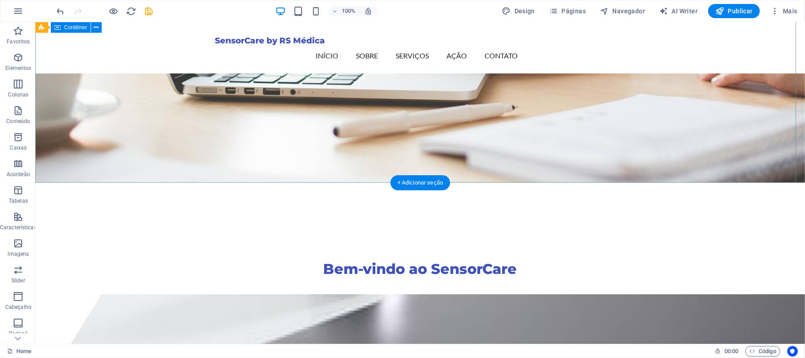
scroll to position [0, 0]
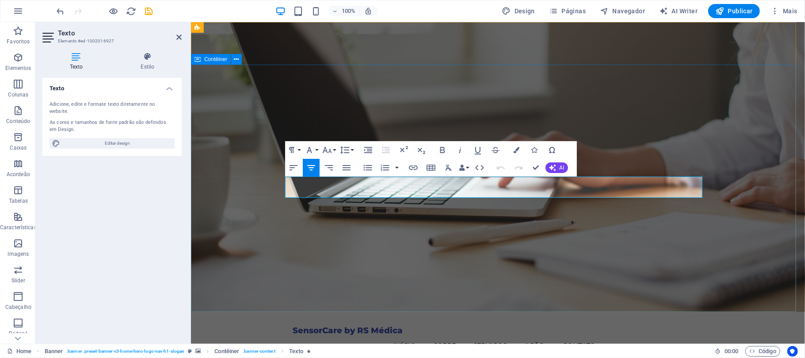
drag, startPoint x: 686, startPoint y: 195, endPoint x: 252, endPoint y: 138, distance: 438.5
copy p "A tecnologia de monitoramento de equipamentos médicos e hospitalares que garant…"
